Goal: Task Accomplishment & Management: Complete application form

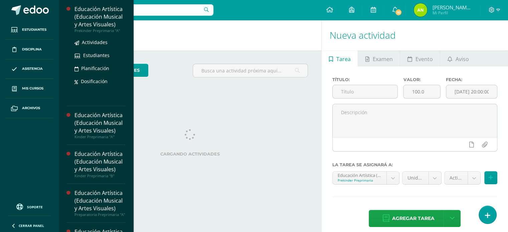
click at [96, 29] on div "Prekinder Preprimaria "A"" at bounding box center [99, 30] width 51 height 5
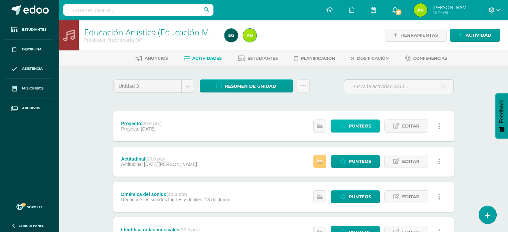
click at [358, 123] on span "Punteos" at bounding box center [360, 126] width 22 height 12
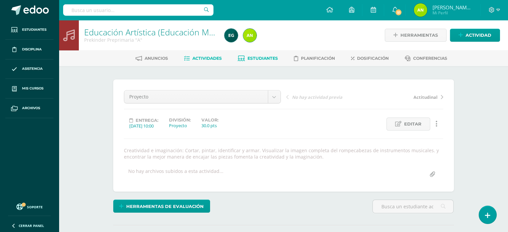
click at [252, 56] on span "Estudiantes" at bounding box center [262, 58] width 30 height 5
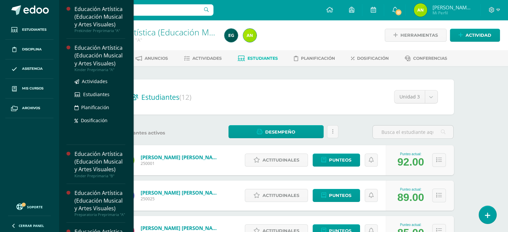
drag, startPoint x: 45, startPoint y: 85, endPoint x: 84, endPoint y: 63, distance: 45.8
click at [45, 85] on link "Mis cursos" at bounding box center [29, 89] width 48 height 20
click at [95, 52] on div "Educación Artística (Educación Musical y Artes Visuales)" at bounding box center [99, 55] width 51 height 23
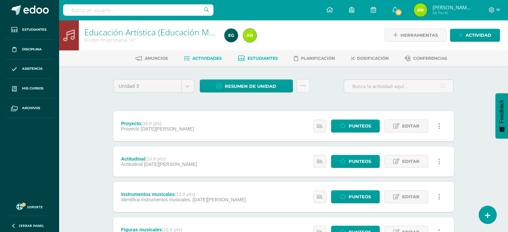
click at [258, 60] on span "Estudiantes" at bounding box center [262, 58] width 30 height 5
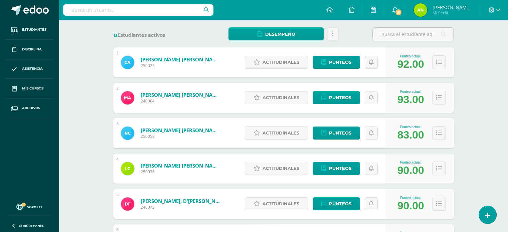
scroll to position [11, 0]
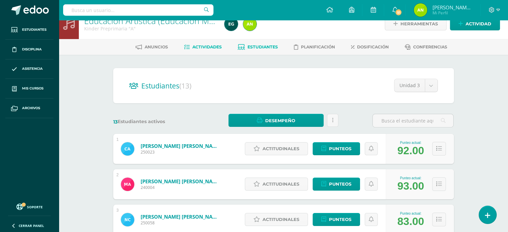
click at [215, 45] on span "Actividades" at bounding box center [206, 46] width 29 height 5
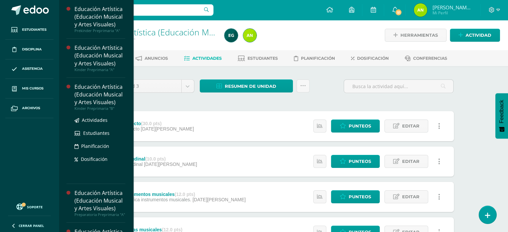
click at [87, 85] on div "Educación Artística (Educación Musical y Artes Visuales)" at bounding box center [99, 94] width 51 height 23
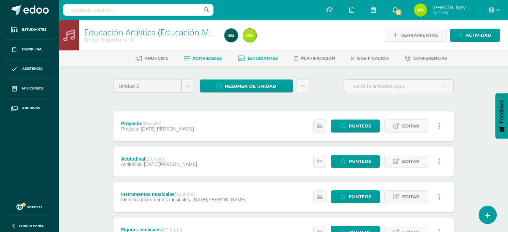
click at [258, 54] on link "Estudiantes" at bounding box center [258, 58] width 40 height 11
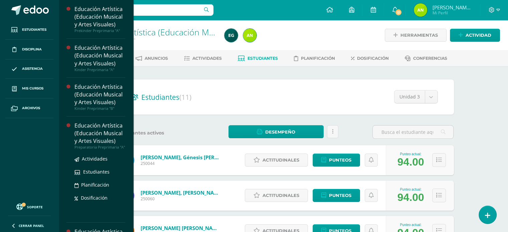
click at [103, 128] on div "Educación Artística (Educación Musical y Artes Visuales)" at bounding box center [99, 133] width 51 height 23
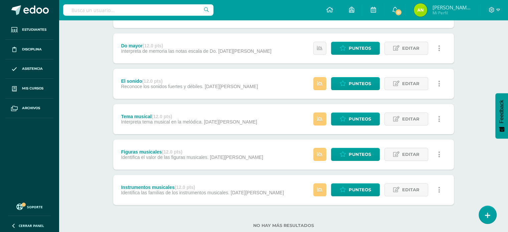
scroll to position [132, 0]
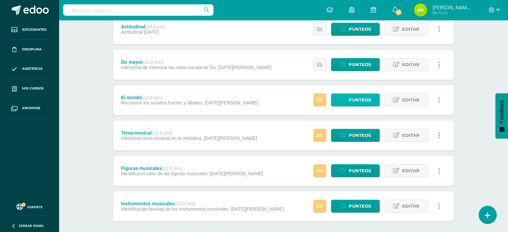
click at [351, 103] on span "Punteos" at bounding box center [360, 100] width 22 height 12
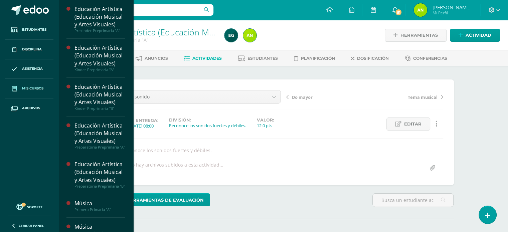
click at [24, 86] on span "Mis cursos" at bounding box center [32, 88] width 21 height 5
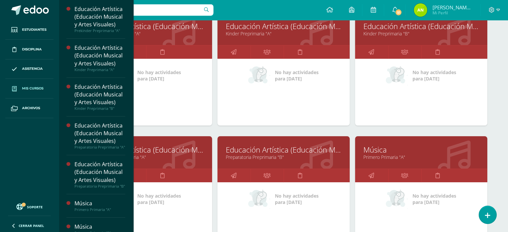
scroll to position [100, 0]
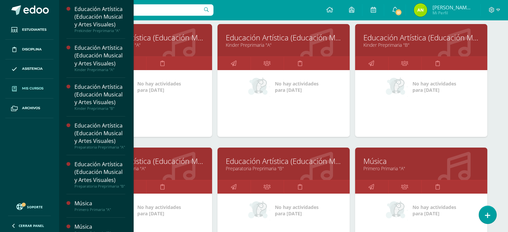
click at [179, 165] on link "Educación Artística (Educación Musical y Artes Visuales)" at bounding box center [146, 161] width 116 height 10
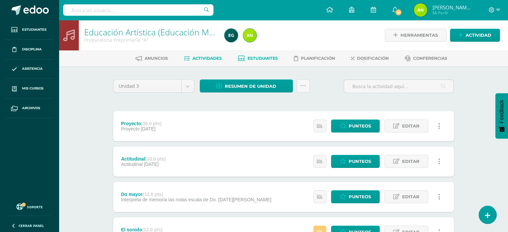
click at [267, 53] on link "Estudiantes" at bounding box center [258, 58] width 40 height 11
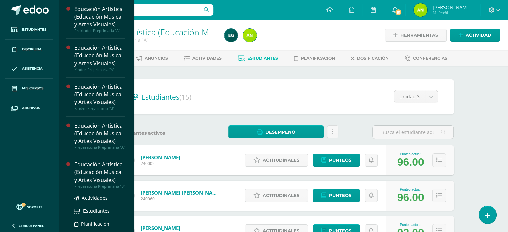
click at [108, 180] on div "Educación Artística (Educación Musical y Artes Visuales)" at bounding box center [99, 172] width 51 height 23
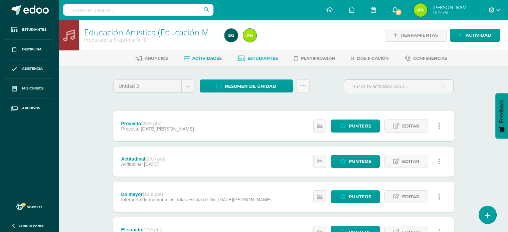
click at [257, 57] on span "Estudiantes" at bounding box center [262, 58] width 30 height 5
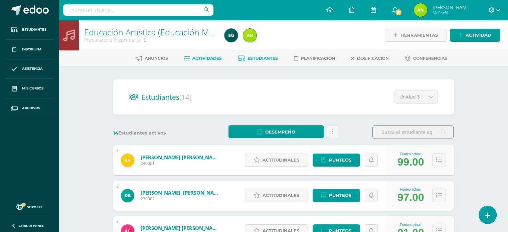
click at [196, 58] on span "Actividades" at bounding box center [206, 58] width 29 height 5
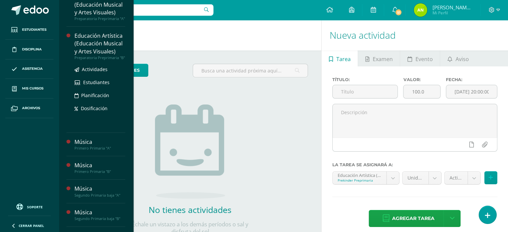
scroll to position [134, 0]
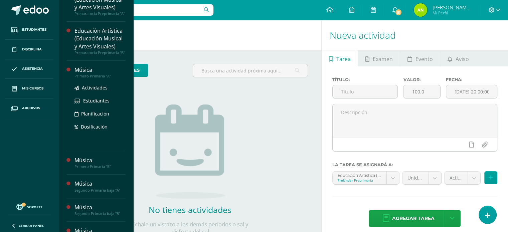
click at [96, 74] on div "Música" at bounding box center [99, 70] width 51 height 8
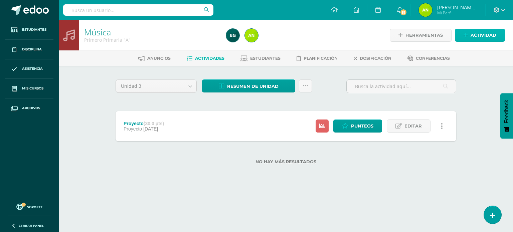
click at [477, 30] on span "Actividad" at bounding box center [484, 35] width 26 height 12
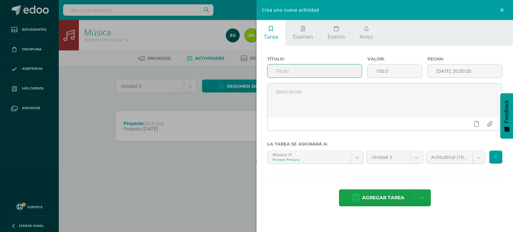
click at [303, 73] on input "text" at bounding box center [315, 70] width 94 height 13
type input "Actitudinal"
drag, startPoint x: 397, startPoint y: 69, endPoint x: 371, endPoint y: 66, distance: 26.2
click at [371, 66] on input "100.0" at bounding box center [395, 70] width 54 height 13
type input "10"
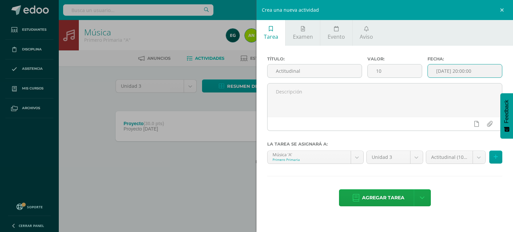
click at [448, 66] on input "[DATE] 20:00:00" at bounding box center [465, 70] width 74 height 13
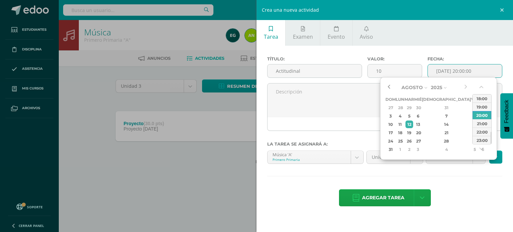
click at [390, 83] on button "button" at bounding box center [388, 87] width 7 height 10
click at [467, 85] on button "button" at bounding box center [465, 87] width 7 height 10
click at [436, 139] on div "29" at bounding box center [446, 141] width 39 height 8
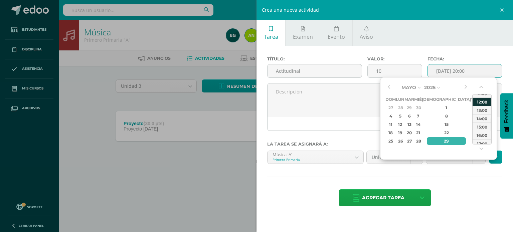
click at [477, 102] on div "12:00" at bounding box center [482, 102] width 19 height 8
type input "2025-05-29 12:00"
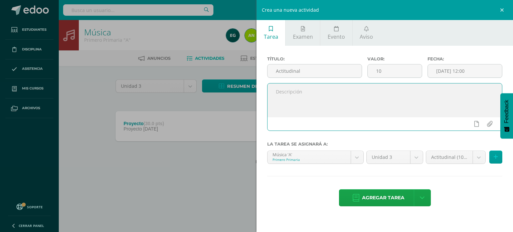
paste textarea "El estudiante es responsable en la realización de sus tareas y cumple con las a…"
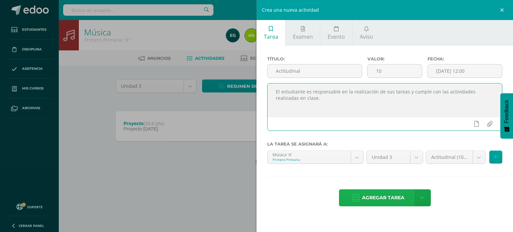
type textarea "El estudiante es responsable en la realización de sus tareas y cumple con las a…"
click at [383, 197] on span "Agregar tarea" at bounding box center [383, 198] width 42 height 16
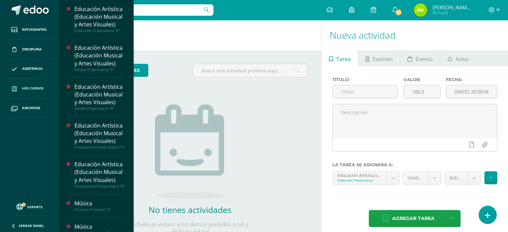
click at [32, 87] on span "Mis cursos" at bounding box center [32, 88] width 21 height 5
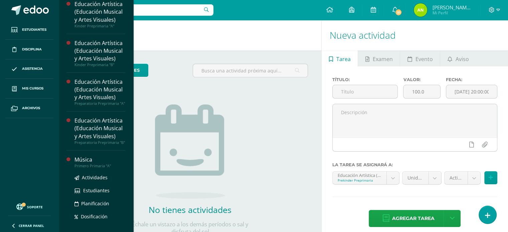
scroll to position [100, 0]
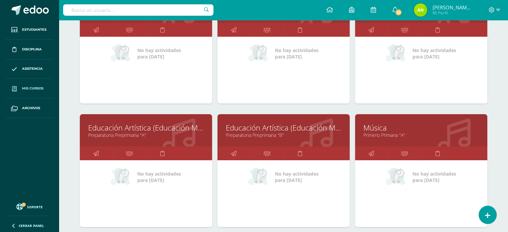
scroll to position [234, 0]
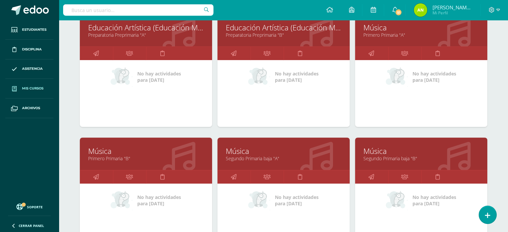
click at [100, 151] on link "Música" at bounding box center [146, 151] width 116 height 10
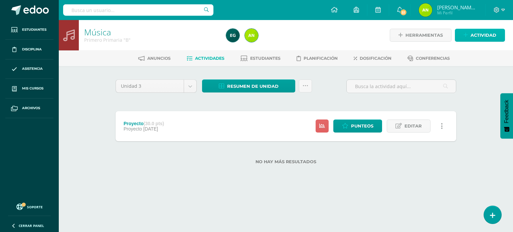
click at [476, 41] on span "Actividad" at bounding box center [484, 35] width 26 height 12
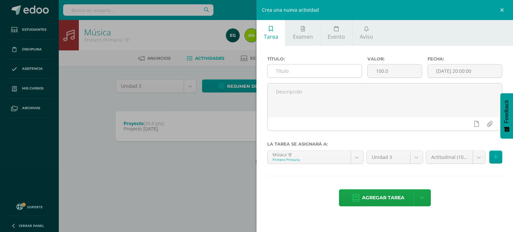
click at [334, 74] on input "text" at bounding box center [315, 70] width 94 height 13
type input "Actitudinal"
drag, startPoint x: 402, startPoint y: 65, endPoint x: 366, endPoint y: 68, distance: 36.2
click at [366, 68] on div "Valor: 100.0" at bounding box center [395, 69] width 60 height 27
type input "10"
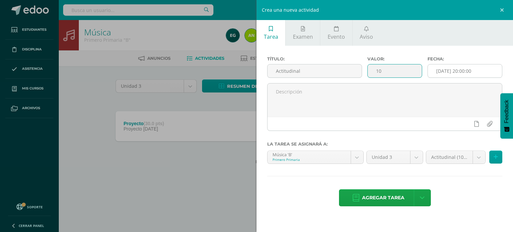
click at [453, 76] on input "[DATE] 20:00:00" at bounding box center [465, 70] width 74 height 13
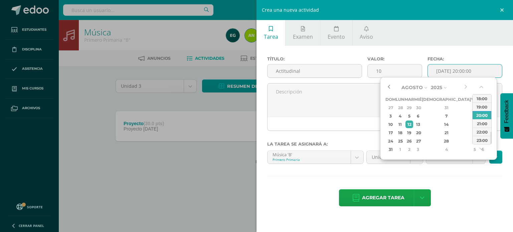
click at [391, 85] on button "button" at bounding box center [388, 87] width 7 height 10
click at [438, 142] on div "29" at bounding box center [446, 141] width 39 height 8
click at [478, 109] on div "11:00" at bounding box center [482, 107] width 19 height 8
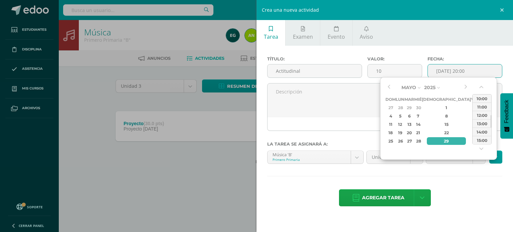
type input "2025-05-29 11:00"
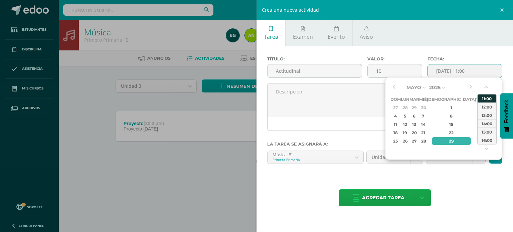
click at [488, 97] on div "11:00" at bounding box center [487, 98] width 19 height 8
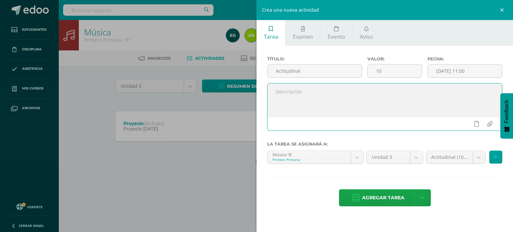
paste textarea "El estudiante es responsable en la realización de sus tareas y cumple con las a…"
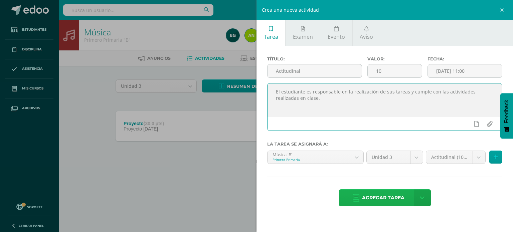
type textarea "El estudiante es responsable en la realización de sus tareas y cumple con las a…"
click at [386, 197] on span "Agregar tarea" at bounding box center [383, 198] width 42 height 16
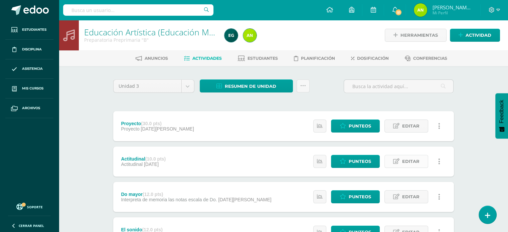
click at [407, 156] on span "Editar" at bounding box center [410, 161] width 17 height 12
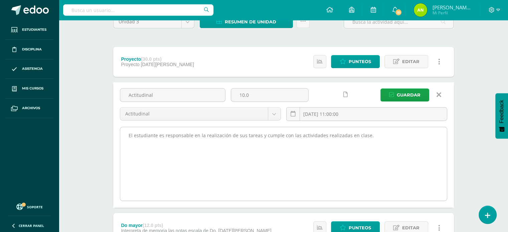
scroll to position [67, 0]
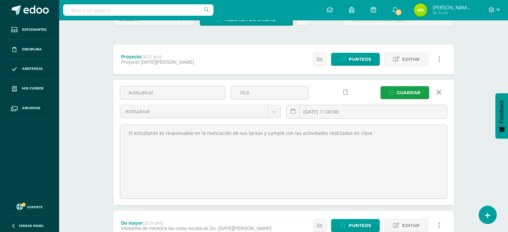
drag, startPoint x: 126, startPoint y: 130, endPoint x: 381, endPoint y: 124, distance: 255.2
click at [381, 124] on div "El estudiante es responsable en la realización de sus tareas y cumple con las a…" at bounding box center [283, 161] width 333 height 75
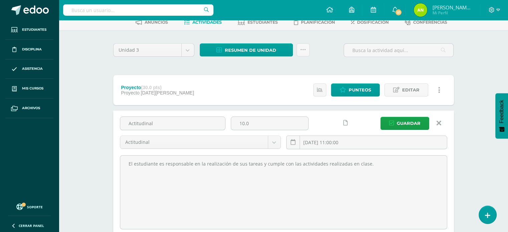
scroll to position [0, 0]
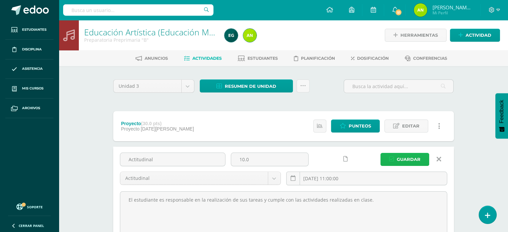
click at [419, 156] on span "Guardar" at bounding box center [409, 159] width 24 height 12
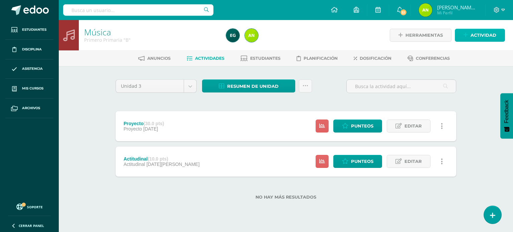
click at [493, 34] on span "Actividad" at bounding box center [484, 35] width 26 height 12
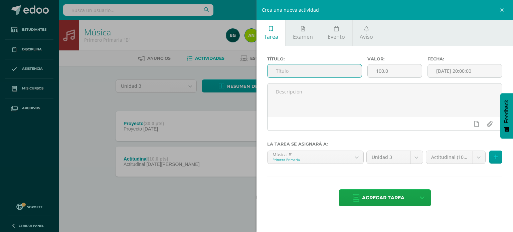
click at [333, 72] on input "text" at bounding box center [315, 70] width 94 height 13
type input "Tema Musical"
drag, startPoint x: 394, startPoint y: 71, endPoint x: 369, endPoint y: 66, distance: 26.1
click at [369, 66] on input "100.0" at bounding box center [395, 70] width 54 height 13
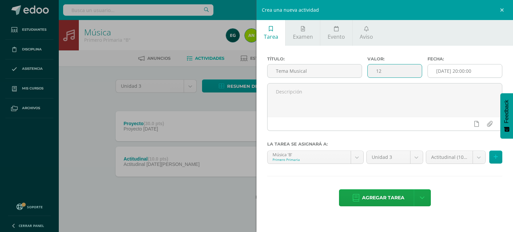
type input "12"
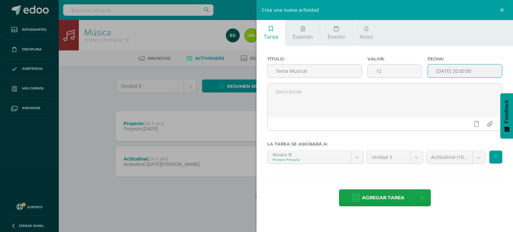
click at [438, 72] on input "[DATE] 20:00:00" at bounding box center [465, 70] width 74 height 13
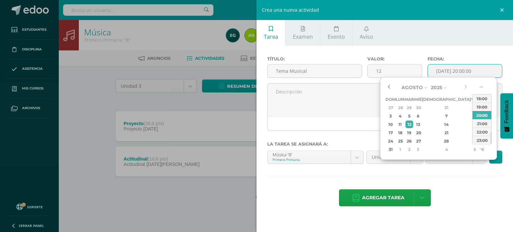
click at [388, 88] on button "button" at bounding box center [388, 87] width 7 height 10
click at [443, 108] on div "5" at bounding box center [446, 108] width 39 height 8
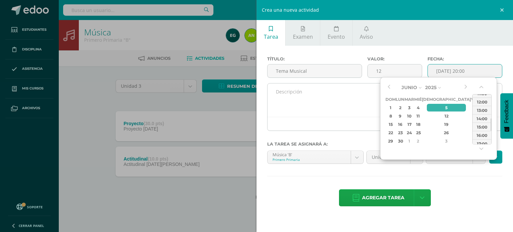
drag, startPoint x: 481, startPoint y: 103, endPoint x: 433, endPoint y: 103, distance: 47.4
click at [481, 103] on div "12:00" at bounding box center [482, 102] width 19 height 8
type input "2025-06-05 12:00"
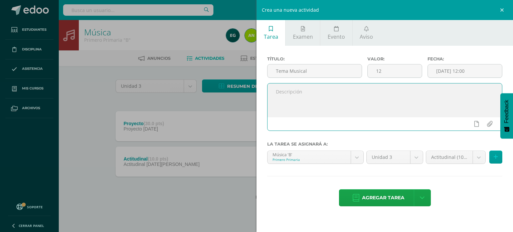
paste textarea "Interpreta tema musical en la melódica, feliz cumpleaños. Secuencia de notas y …"
type textarea "Interpreta tema musical en la melódica, feliz cumpleaños. Secuencia de notas y …"
click at [483, 156] on body "Tarea asignada exitosamente Estudiantes Disciplina Asistencia Mis cursos Archiv…" at bounding box center [256, 110] width 513 height 221
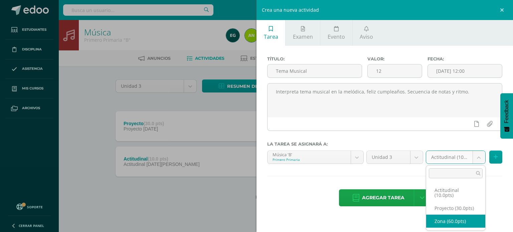
select select "103869"
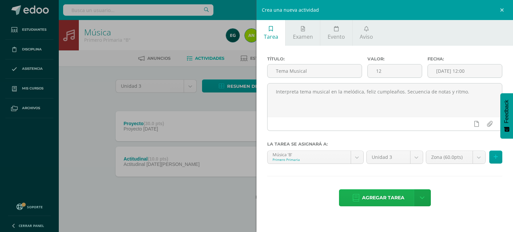
click at [397, 195] on span "Agregar tarea" at bounding box center [383, 198] width 42 height 16
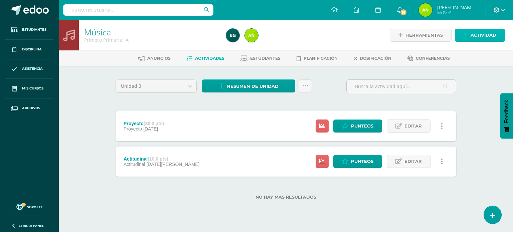
click at [480, 33] on span "Actividad" at bounding box center [484, 35] width 26 height 12
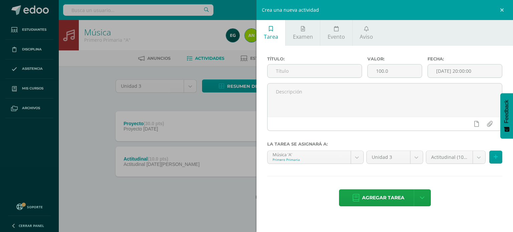
click at [298, 62] on div "Título:" at bounding box center [314, 69] width 100 height 27
click at [302, 68] on input "text" at bounding box center [315, 70] width 94 height 13
type input "Tema Musical"
drag, startPoint x: 390, startPoint y: 69, endPoint x: 361, endPoint y: 70, distance: 29.4
click at [361, 70] on div "Título: Tema Musical Valor: 100.0 Fecha: 2025-08-12 20:00:00" at bounding box center [384, 69] width 240 height 27
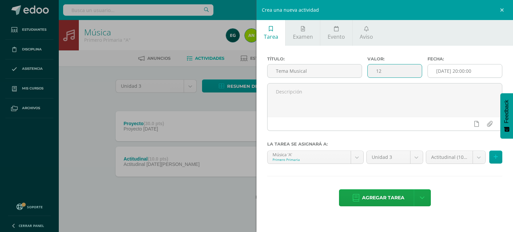
type input "12"
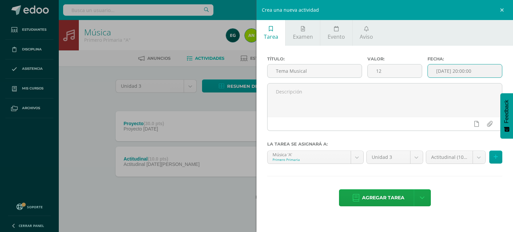
click at [471, 68] on input "[DATE] 20:00:00" at bounding box center [465, 70] width 74 height 13
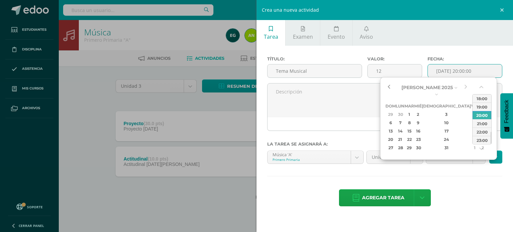
click at [389, 86] on button "button" at bounding box center [388, 87] width 7 height 10
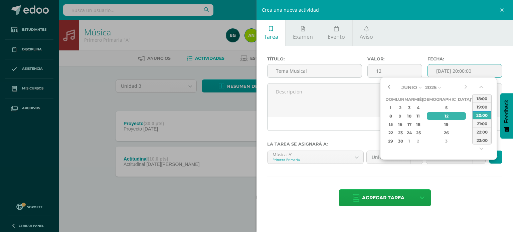
click at [389, 86] on button "button" at bounding box center [388, 87] width 7 height 10
click at [436, 105] on div "5" at bounding box center [446, 108] width 39 height 8
click at [477, 101] on div "11:00" at bounding box center [482, 100] width 19 height 8
type input "2025-06-05 11:00"
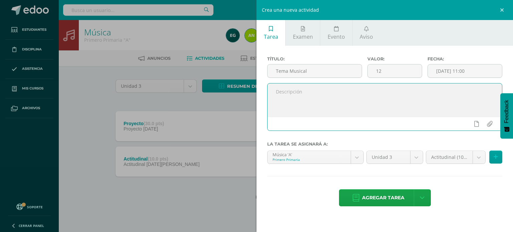
paste textarea "Interpreta tema musical en la melódica, feliz cumpleaños. Secuencia de notas y …"
type textarea "Interpreta tema musical en la melódica, feliz cumpleaños. Secuencia de notas y …"
click at [478, 158] on body "Tarea asignada exitosamente Estudiantes Disciplina Asistencia Mis cursos Archiv…" at bounding box center [256, 110] width 513 height 221
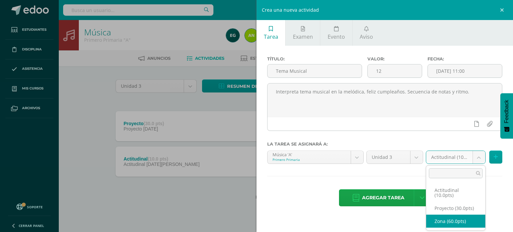
select select "103866"
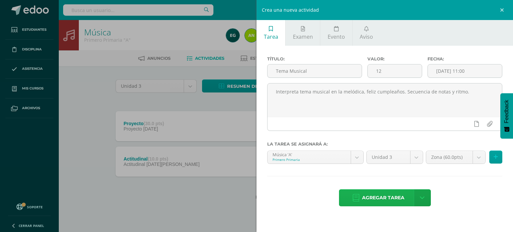
click at [378, 194] on span "Agregar tarea" at bounding box center [383, 198] width 42 height 16
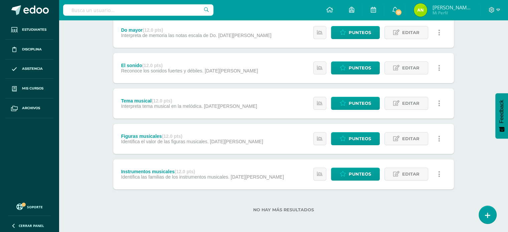
scroll to position [166, 0]
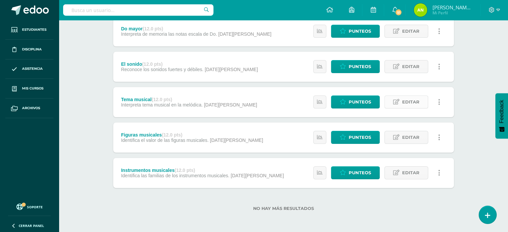
click at [409, 100] on span "Editar" at bounding box center [410, 102] width 17 height 12
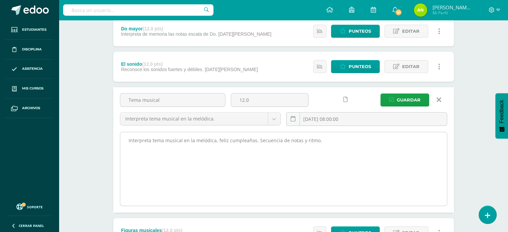
drag, startPoint x: 128, startPoint y: 139, endPoint x: 340, endPoint y: 137, distance: 211.7
click at [340, 137] on textarea "Interpreta tema musical en la melódica, feliz cumpleaños. Secuencia de notas y …" at bounding box center [283, 168] width 327 height 73
